Goal: Complete application form

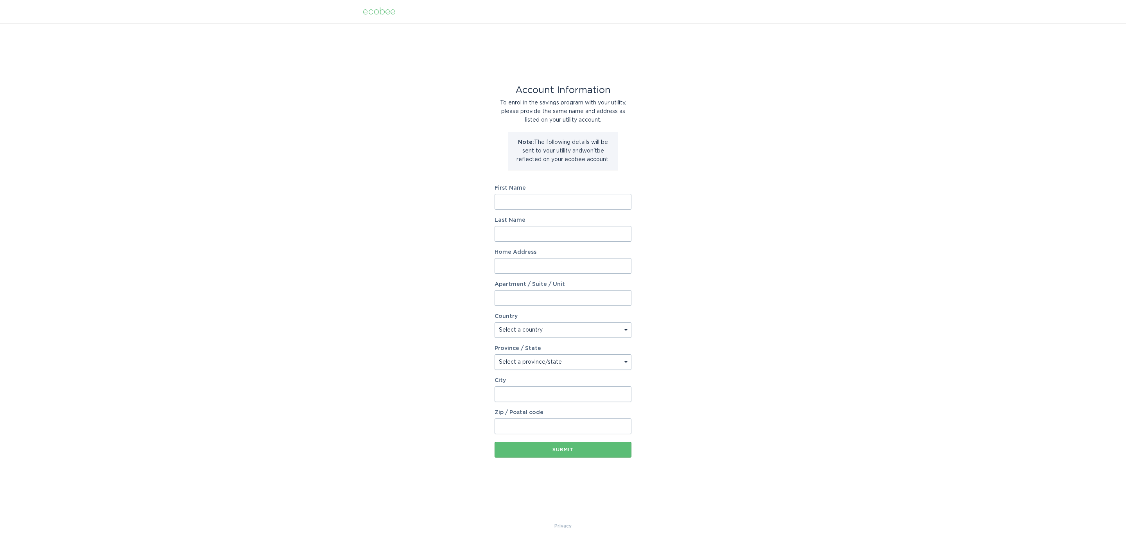
click at [547, 211] on form "First Name Last Name Home Address Apartment / Suite / Unit Country Select a cou…" at bounding box center [562, 321] width 137 height 272
click at [551, 202] on input "First Name" at bounding box center [562, 202] width 137 height 16
type input "Donald"
type input "Stolper"
type input "102 Twin Oaks Dr"
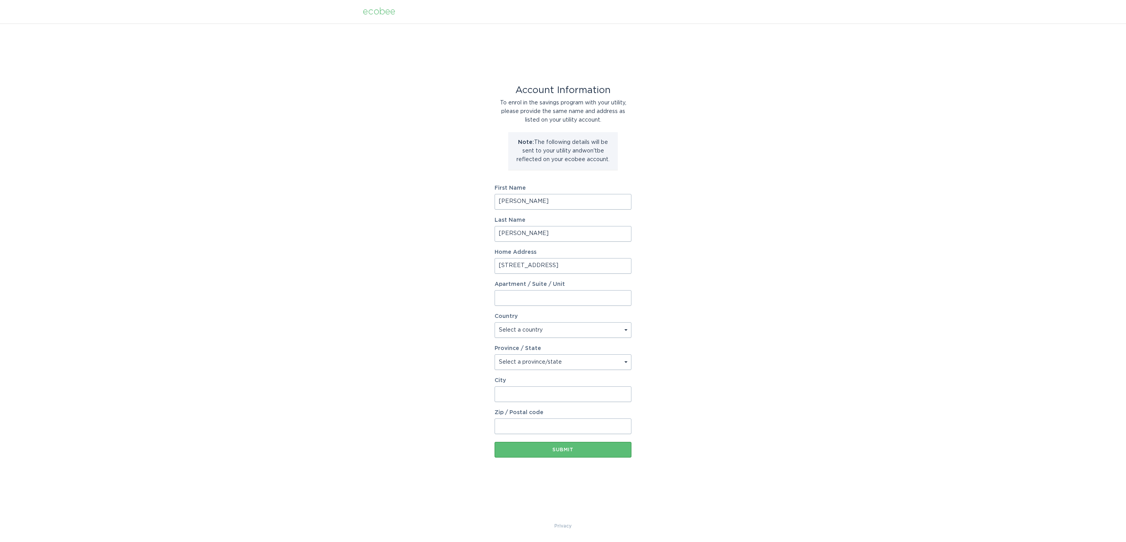
select select "US"
type input "Oak Brook"
type input "60523"
select select "IL"
click at [562, 446] on button "Submit" at bounding box center [562, 450] width 137 height 16
